Goal: Book appointment/travel/reservation

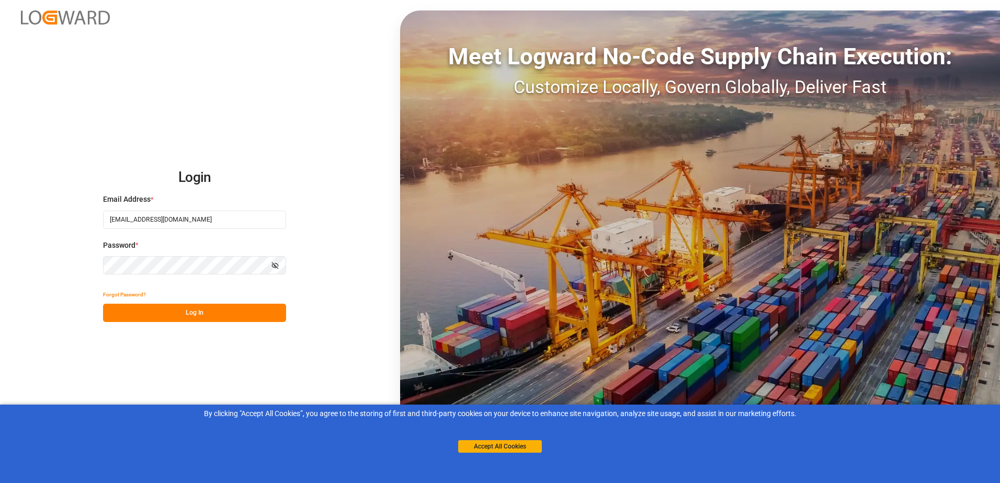
click at [279, 266] on icon "button" at bounding box center [274, 265] width 7 height 7
click at [234, 314] on button "Log In" at bounding box center [194, 313] width 183 height 18
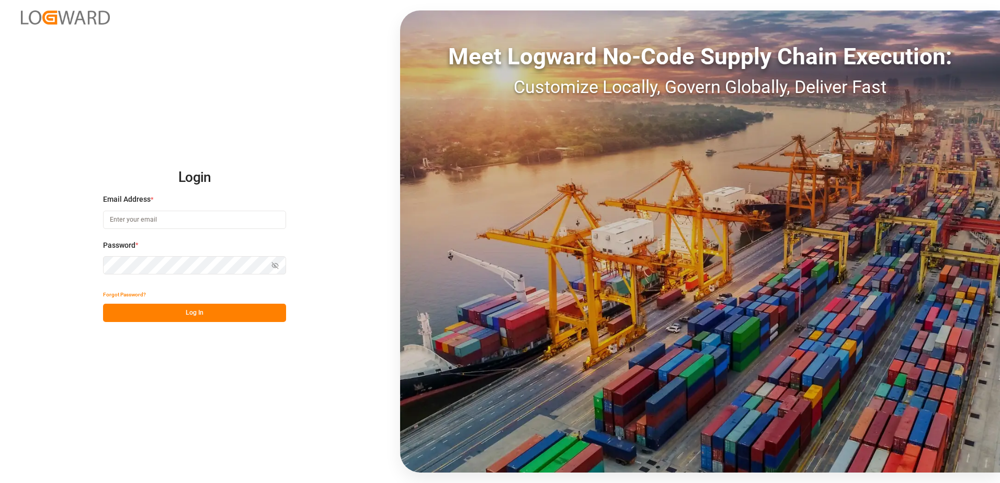
click at [191, 223] on input at bounding box center [194, 220] width 183 height 18
type input "[EMAIL_ADDRESS][DOMAIN_NAME]"
click at [194, 254] on div "Password * Show password Password is required." at bounding box center [194, 263] width 183 height 46
click at [215, 308] on button "Log In" at bounding box center [194, 313] width 183 height 18
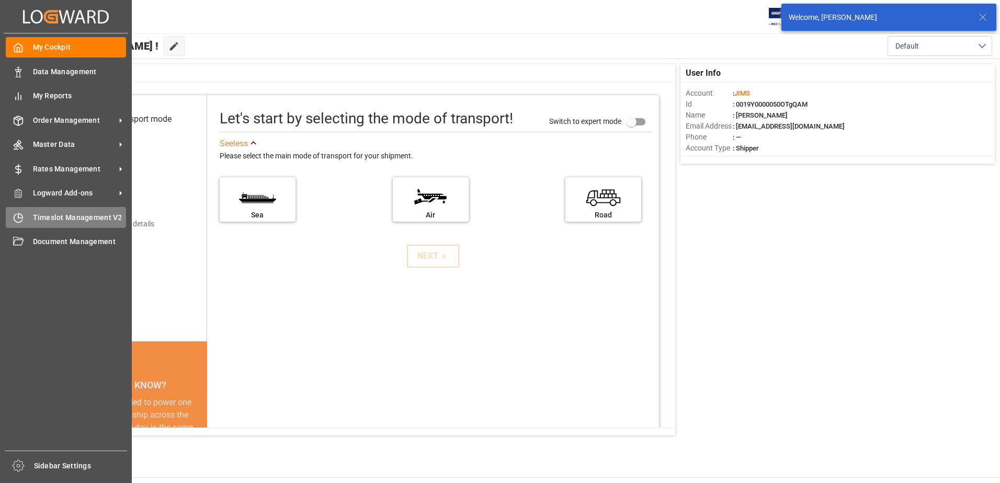
click at [105, 220] on span "Timeslot Management V2" at bounding box center [80, 217] width 94 height 11
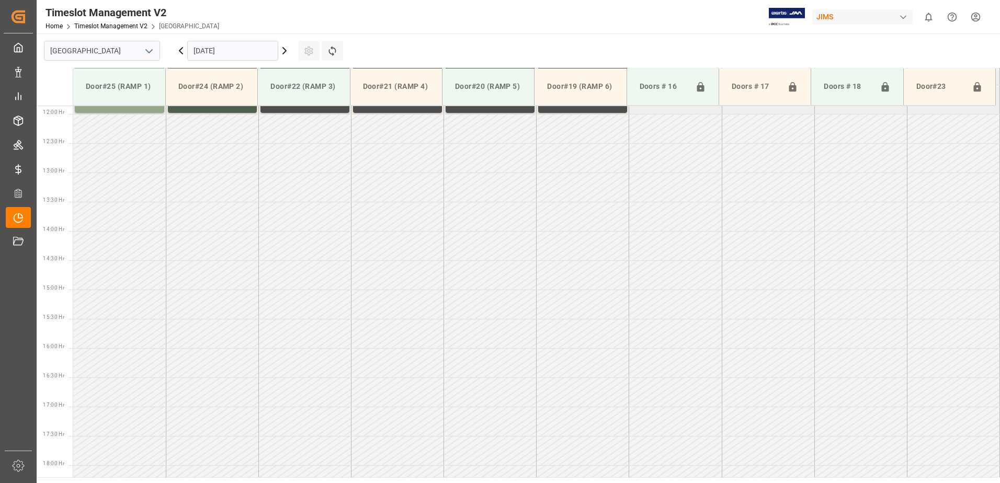
scroll to position [697, 0]
click at [248, 50] on input "[DATE]" at bounding box center [232, 51] width 91 height 20
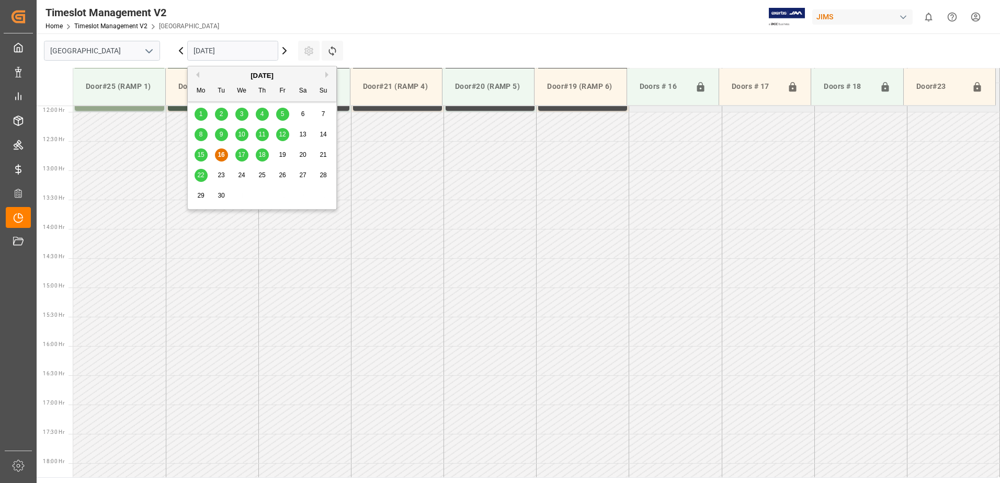
click at [246, 157] on div "17" at bounding box center [241, 155] width 13 height 13
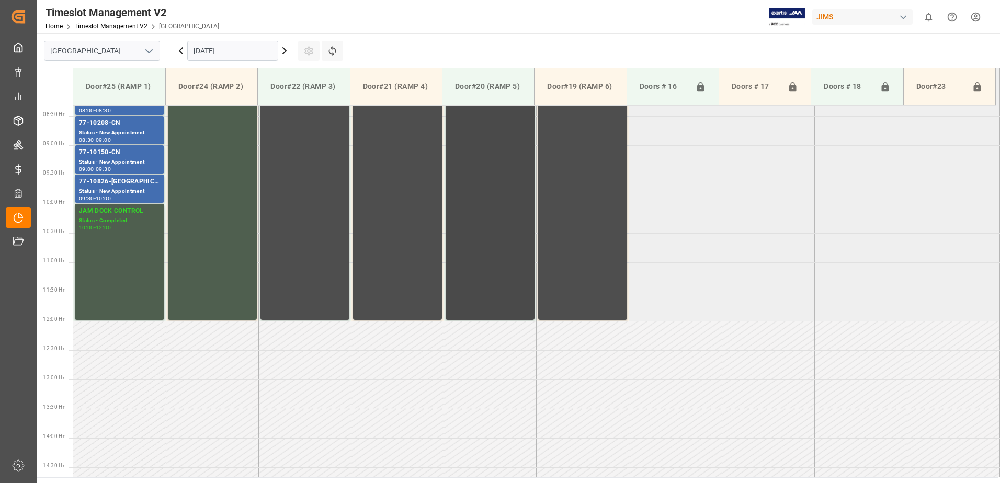
scroll to position [226, 0]
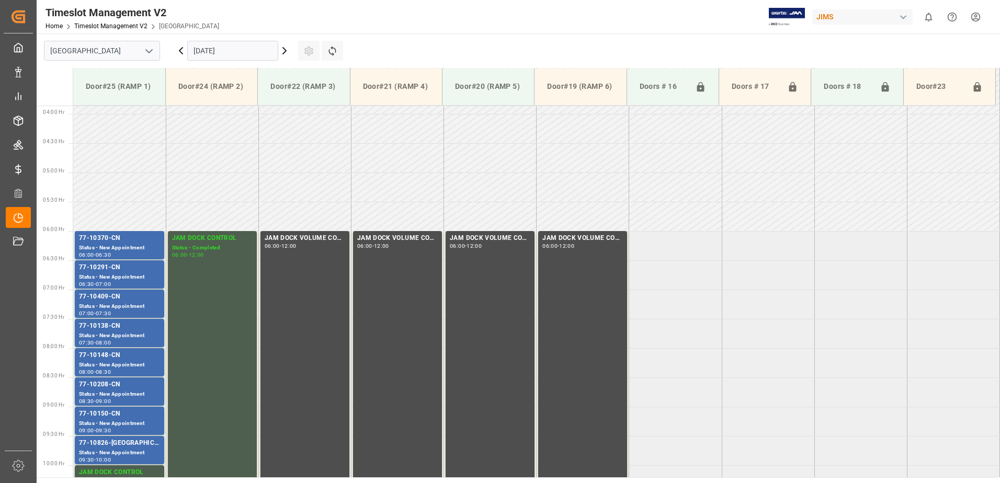
click at [239, 53] on input "[DATE]" at bounding box center [232, 51] width 91 height 20
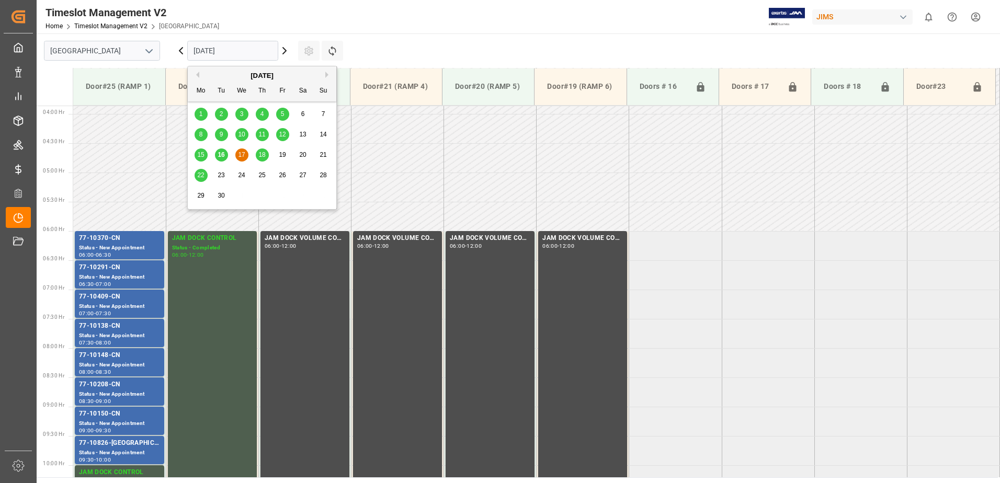
click at [259, 157] on span "18" at bounding box center [261, 154] width 7 height 7
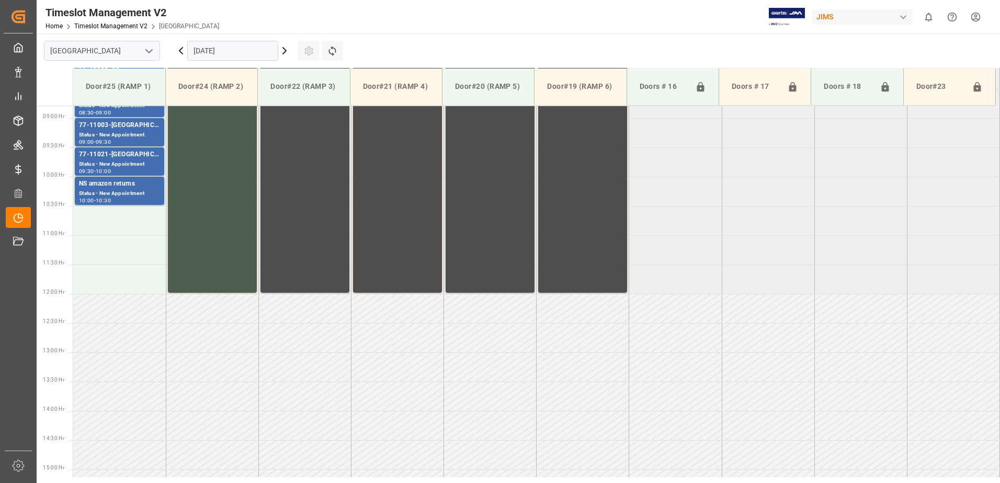
scroll to position [697, 0]
